Goal: Task Accomplishment & Management: Manage account settings

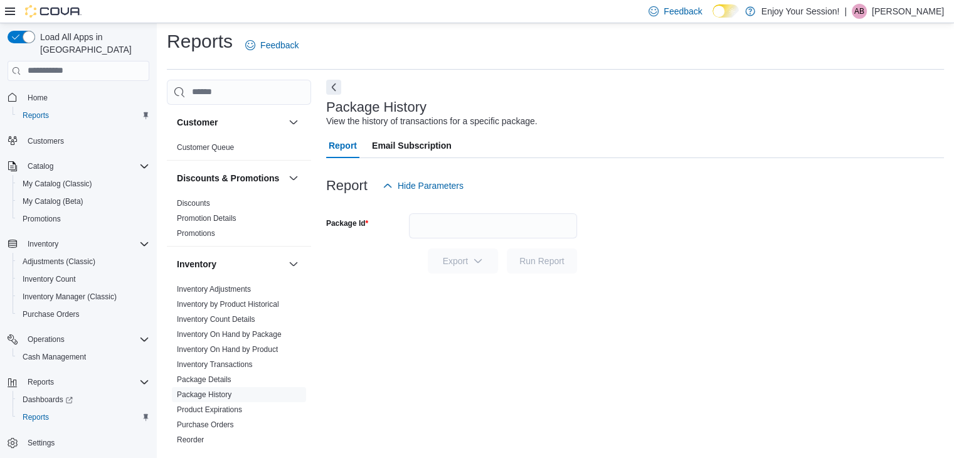
click at [910, 18] on p "[PERSON_NAME]" at bounding box center [908, 11] width 72 height 15
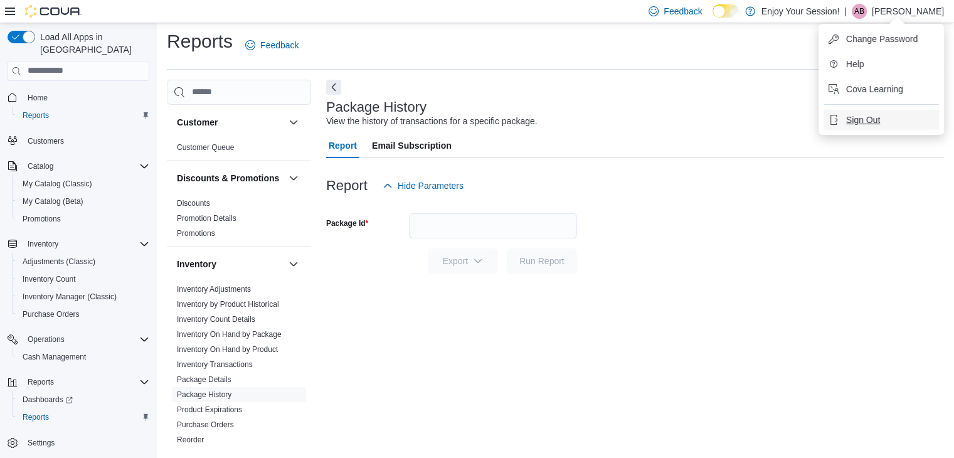
click at [878, 114] on span "Sign Out" at bounding box center [863, 120] width 34 height 13
